Goal: Ask a question

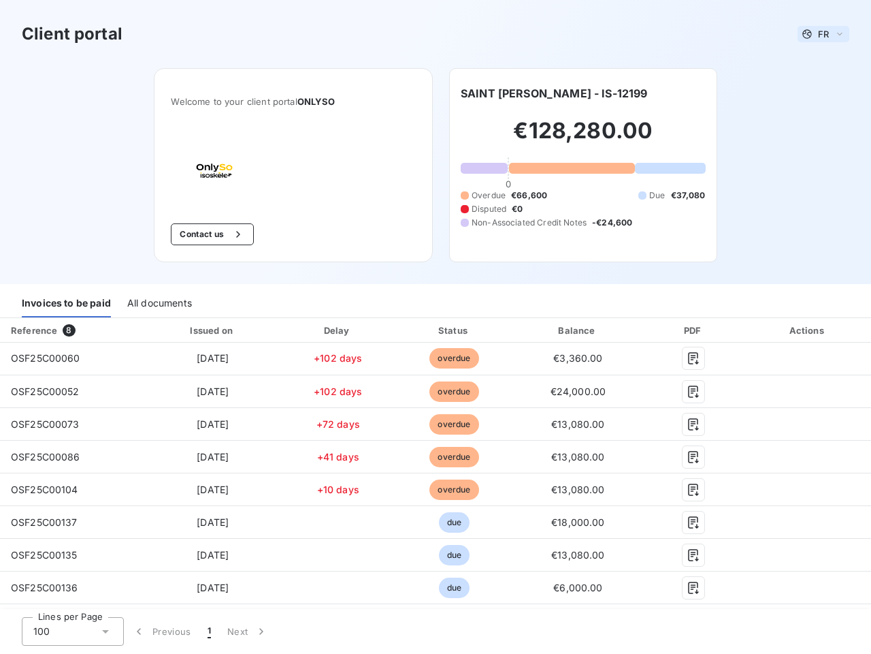
click at [818, 34] on span "FR" at bounding box center [823, 34] width 11 height 11
click at [205, 234] on button "Contact us" at bounding box center [212, 234] width 82 height 22
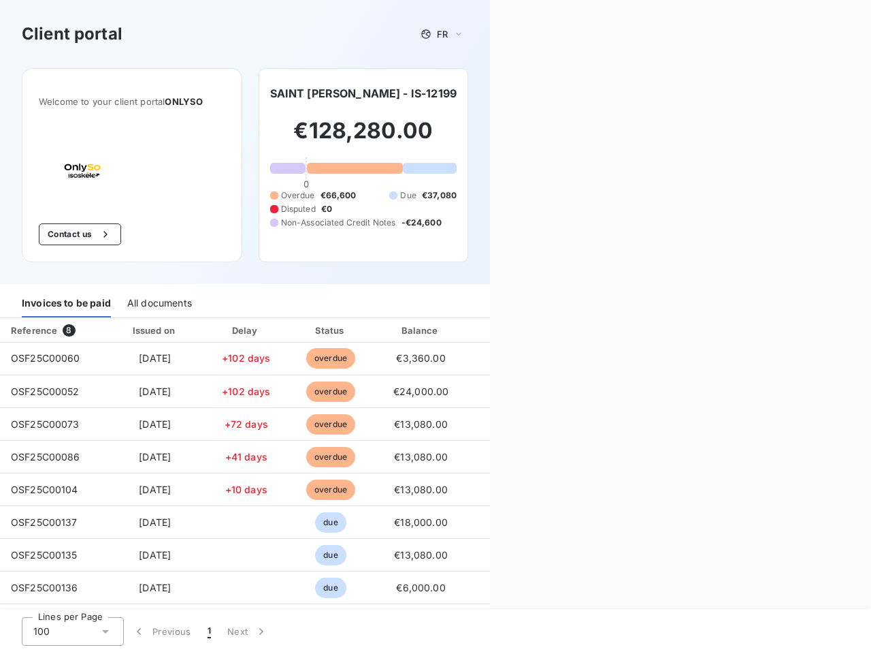
click at [517, 93] on div "Contact us Fill out the form below, and a member of our team will get back to y…" at bounding box center [680, 327] width 381 height 654
click at [66, 303] on div "Invoices to be paid" at bounding box center [66, 303] width 89 height 29
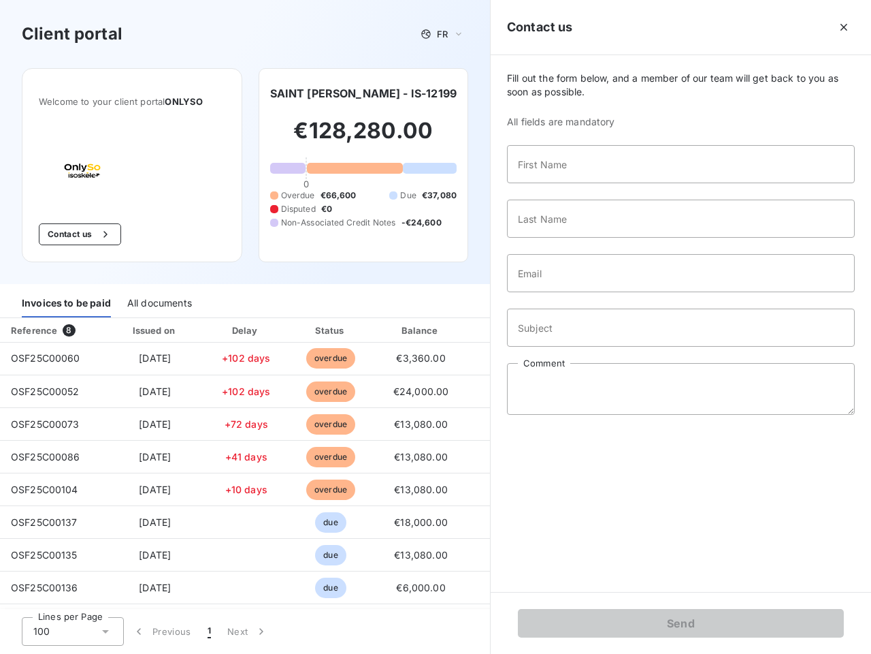
click at [159, 303] on div "All documents" at bounding box center [159, 303] width 65 height 29
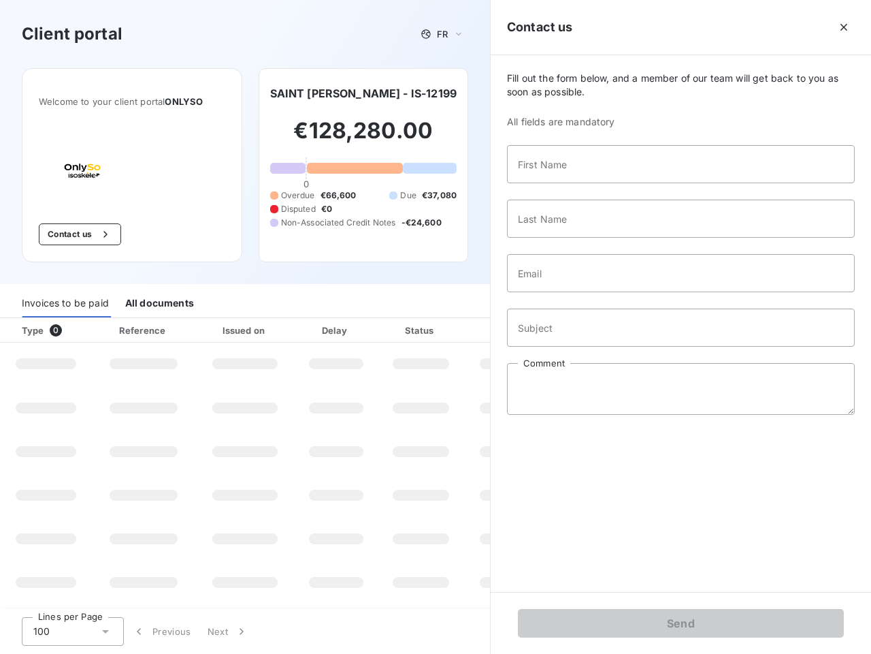
click at [71, 330] on div "Type 0" at bounding box center [52, 330] width 76 height 14
click at [210, 330] on div "Issued on" at bounding box center [245, 330] width 94 height 14
click at [333, 330] on div "Delay" at bounding box center [336, 330] width 78 height 14
click at [448, 330] on div at bounding box center [455, 330] width 14 height 14
click at [570, 330] on input "Subject" at bounding box center [681, 327] width 348 height 38
